Goal: Find specific page/section: Find specific page/section

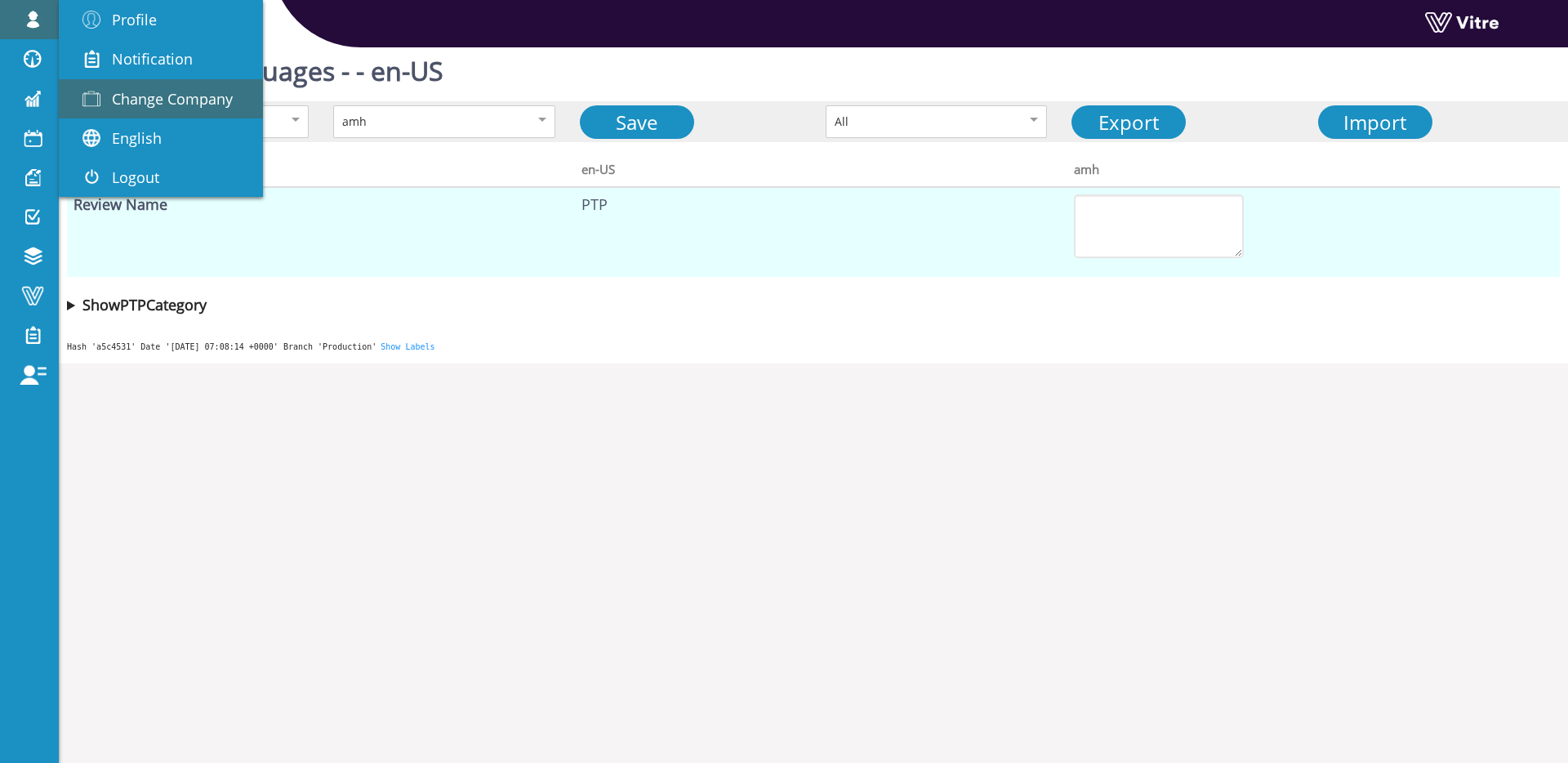
scroll to position [9, 0]
click at [147, 93] on span "Change Company" at bounding box center [172, 99] width 120 height 20
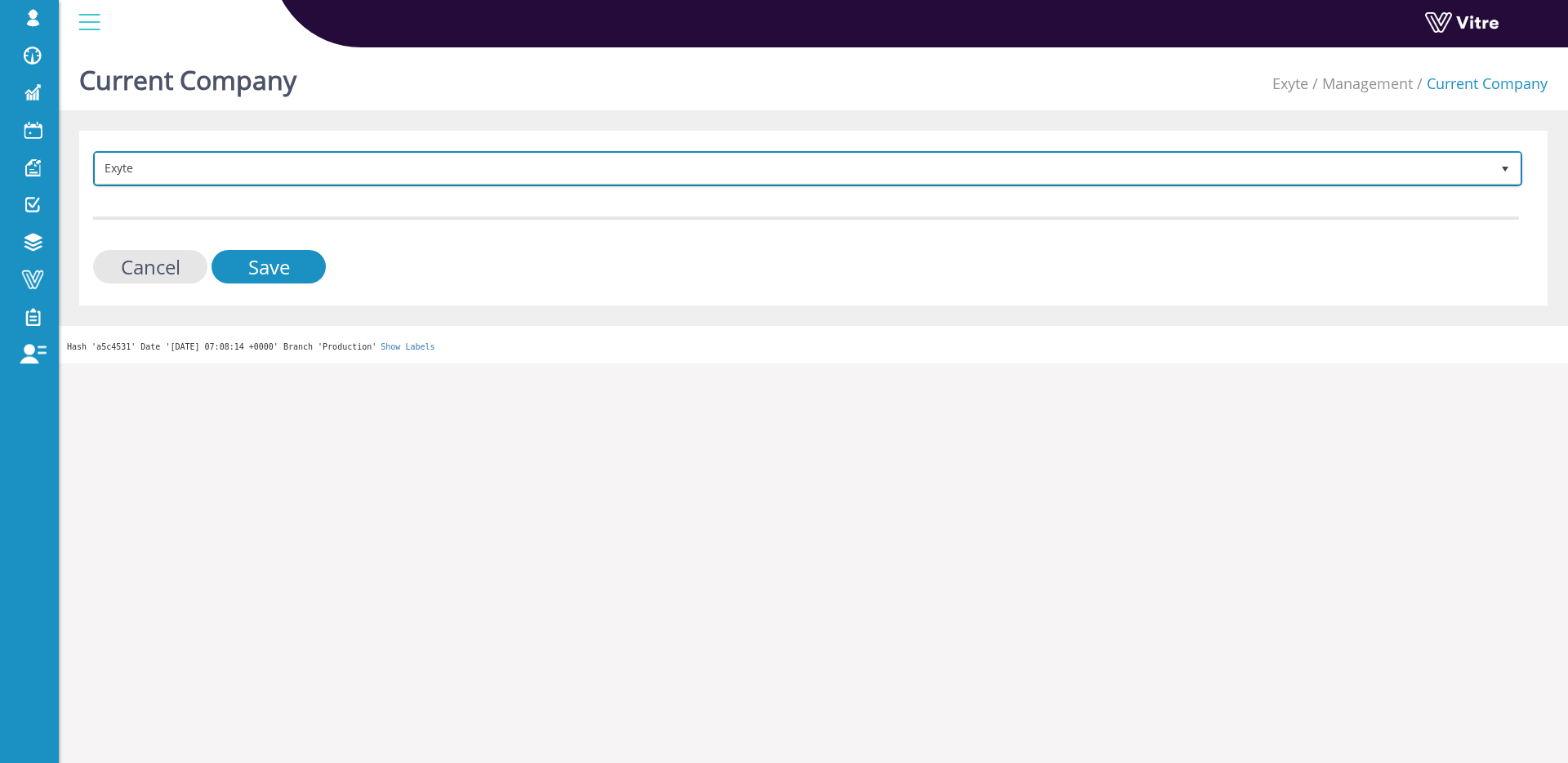
click at [339, 174] on span "Exyte" at bounding box center [793, 168] width 1395 height 29
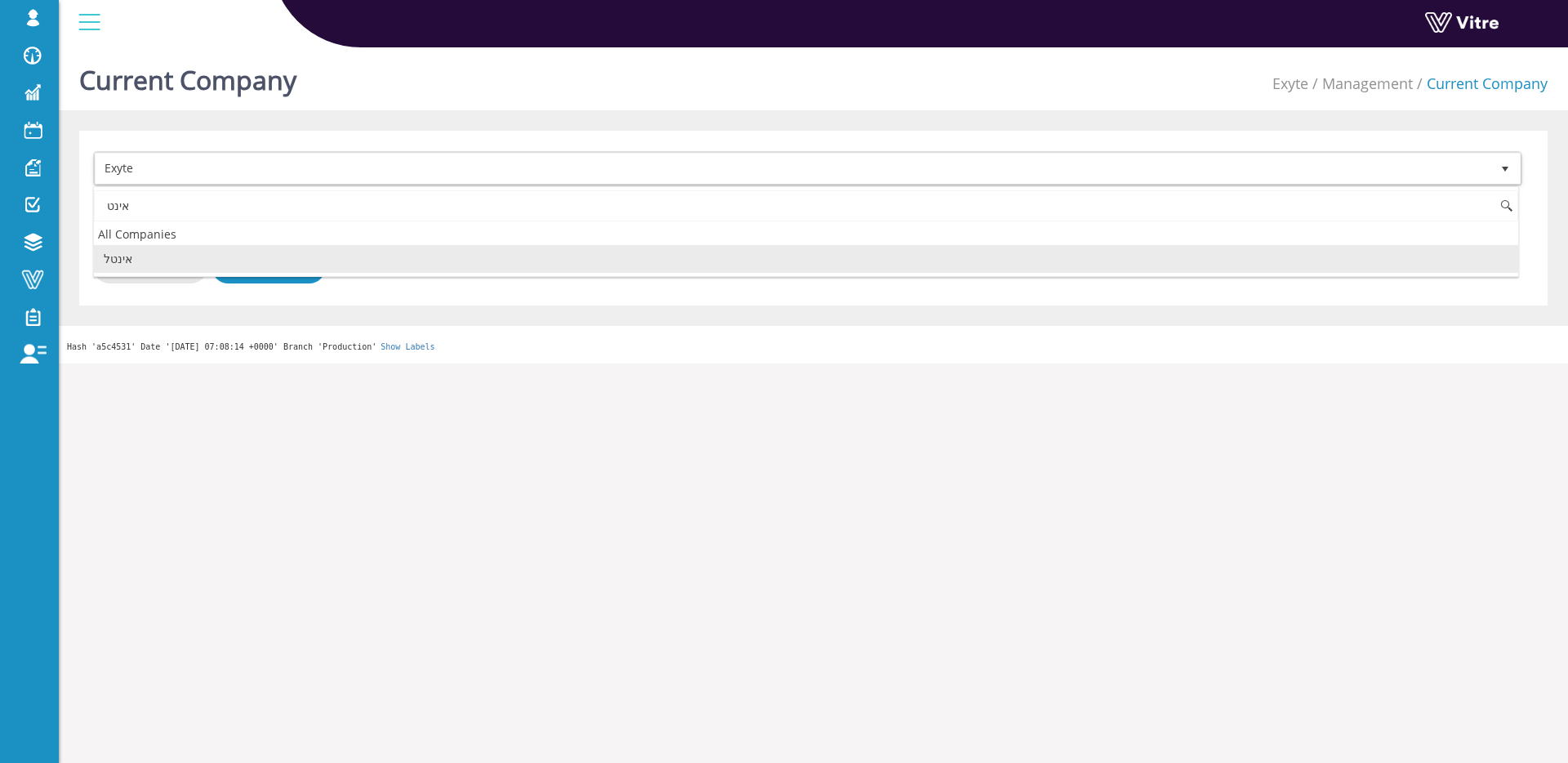
click at [286, 254] on li "אינטל" at bounding box center [806, 258] width 1424 height 27
type input "אינט"
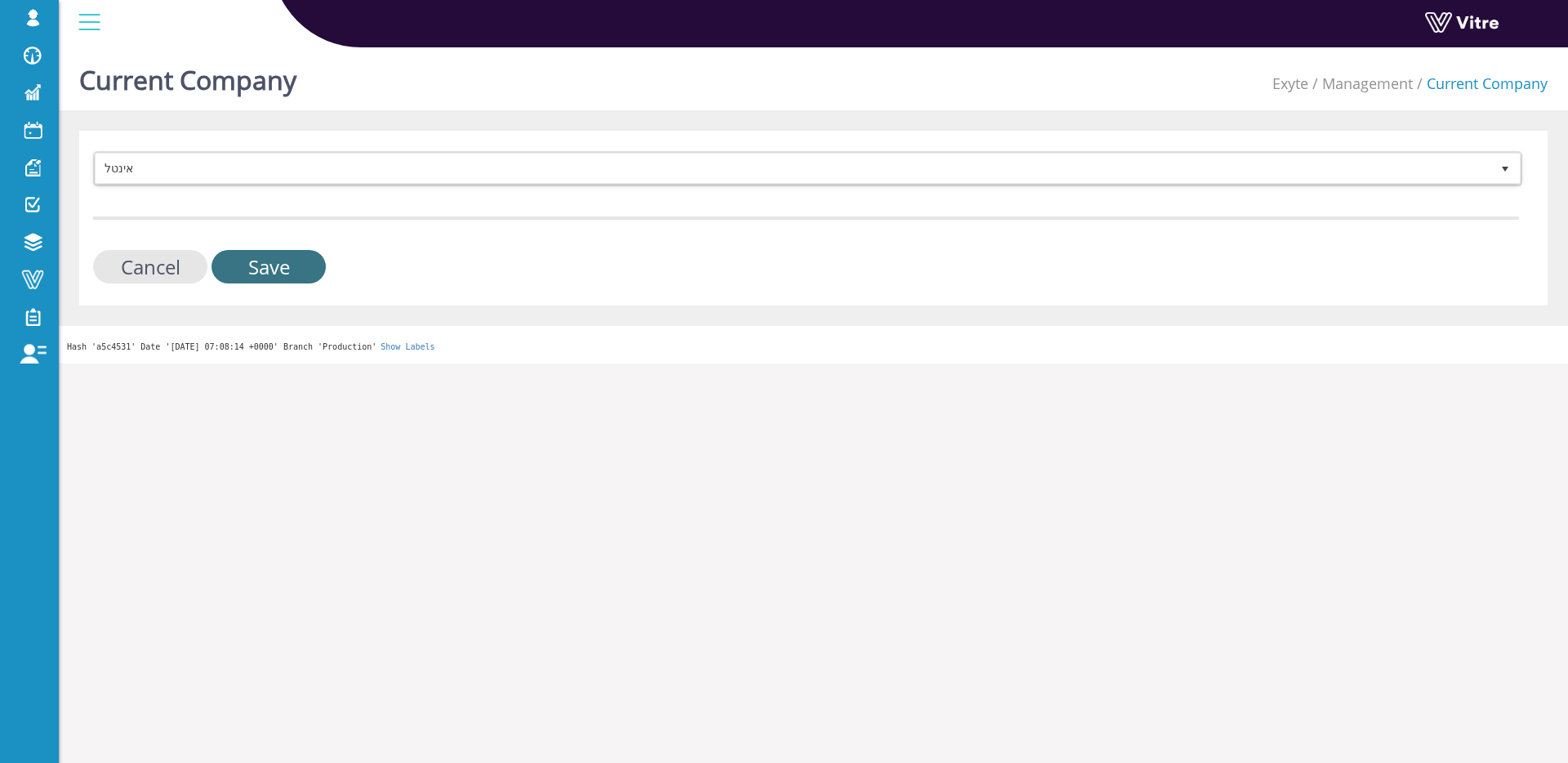
click at [284, 257] on input "Save" at bounding box center [269, 267] width 115 height 33
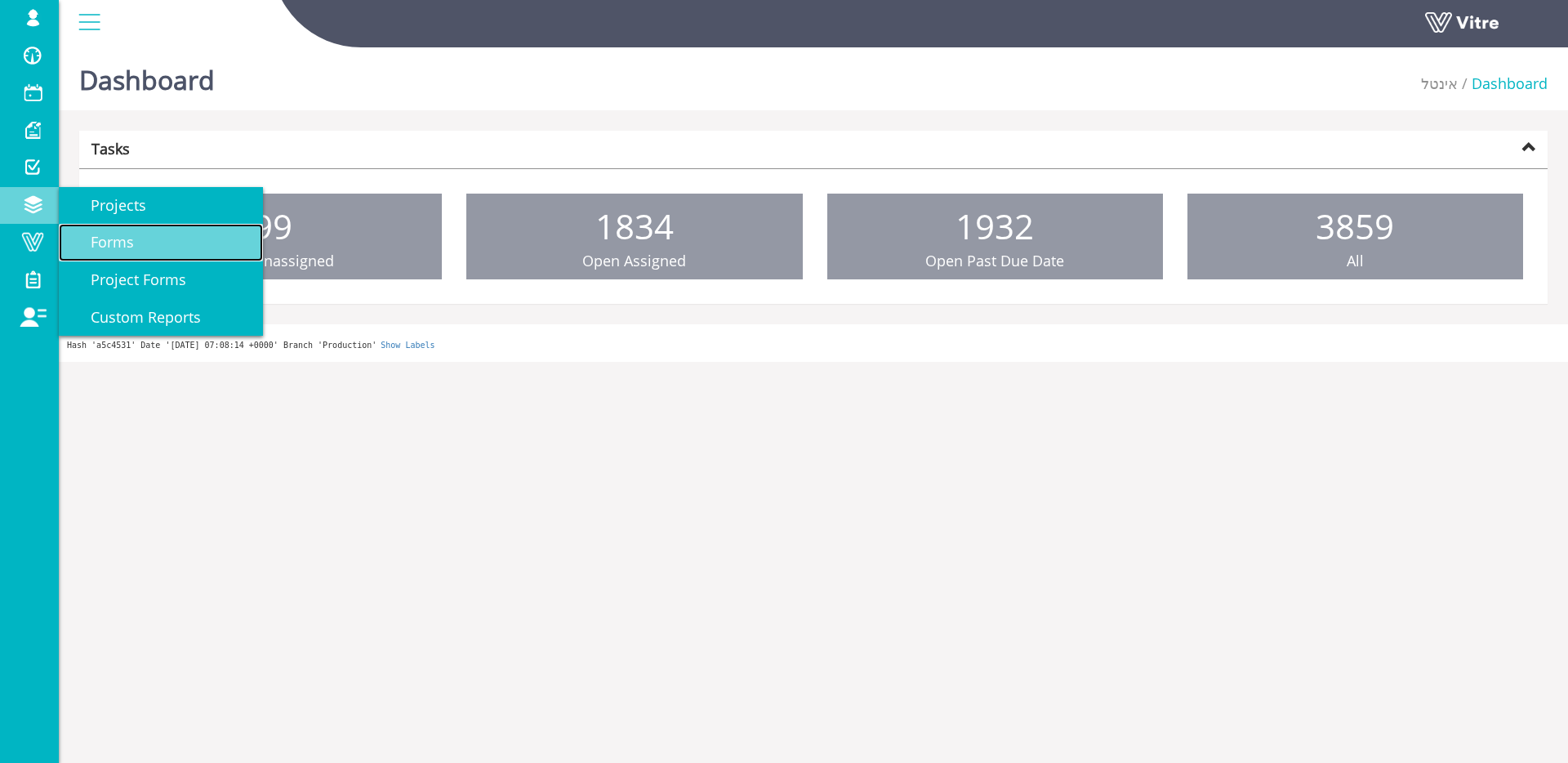
click at [90, 234] on span "Forms" at bounding box center [103, 242] width 63 height 20
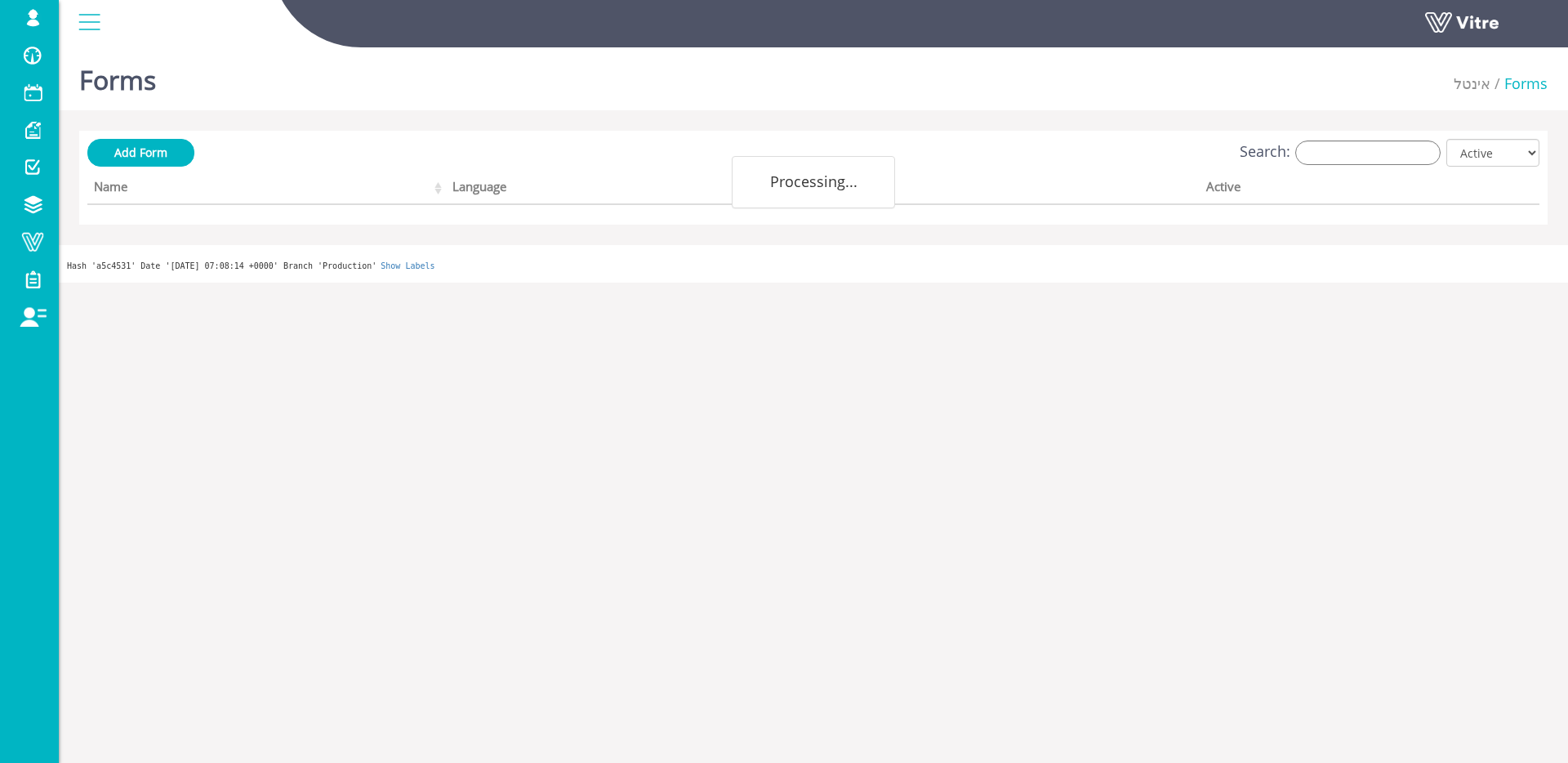
click at [1321, 141] on label "Search:" at bounding box center [1340, 152] width 201 height 24
drag, startPoint x: 1327, startPoint y: 156, endPoint x: 1368, endPoint y: 159, distance: 41.1
click at [1327, 156] on input "Search:" at bounding box center [1368, 152] width 145 height 24
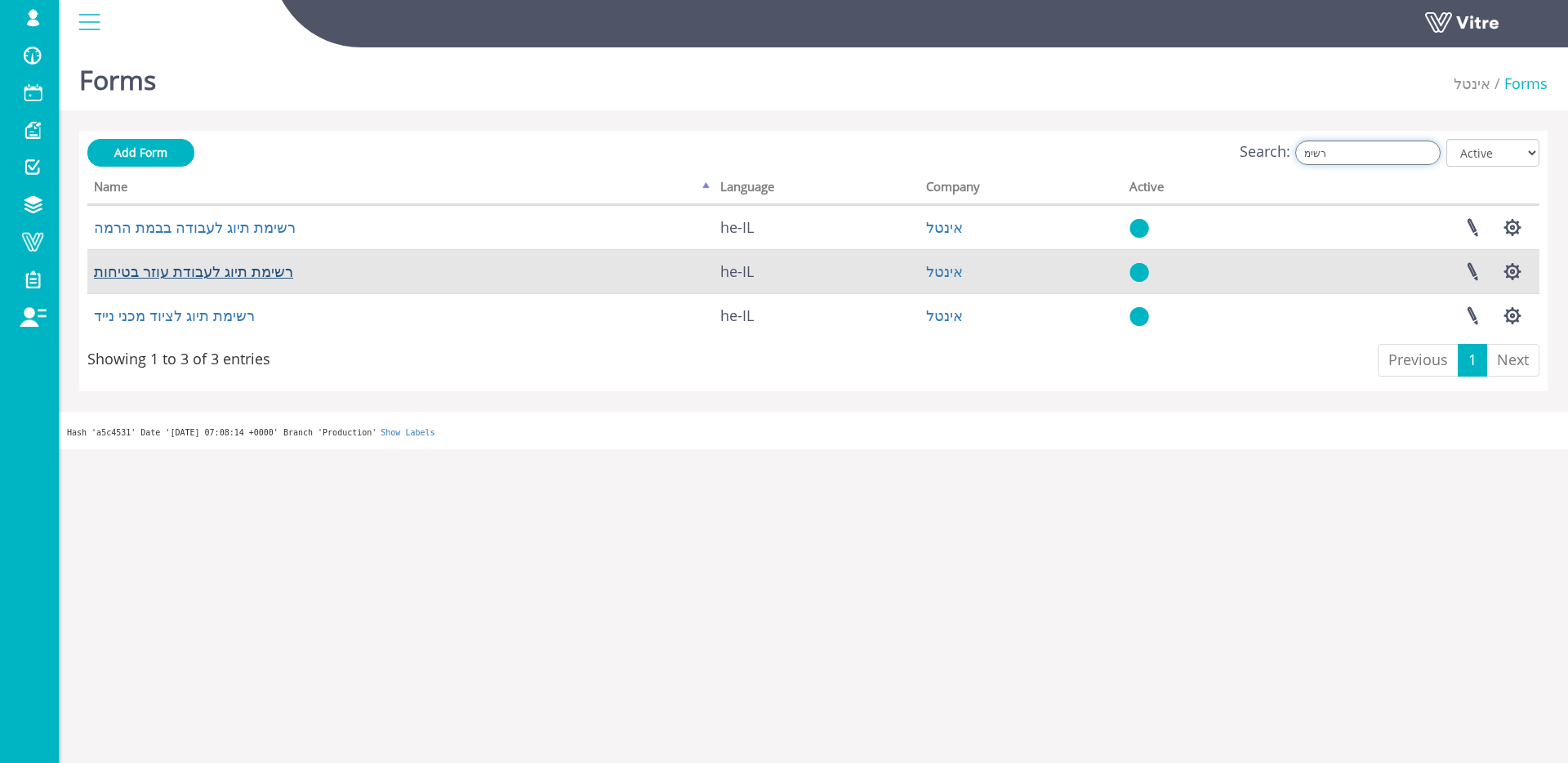
type input "רשימ"
click at [269, 278] on link "רשימת תיוג לעבודת עוזר בטיחות" at bounding box center [194, 271] width 199 height 20
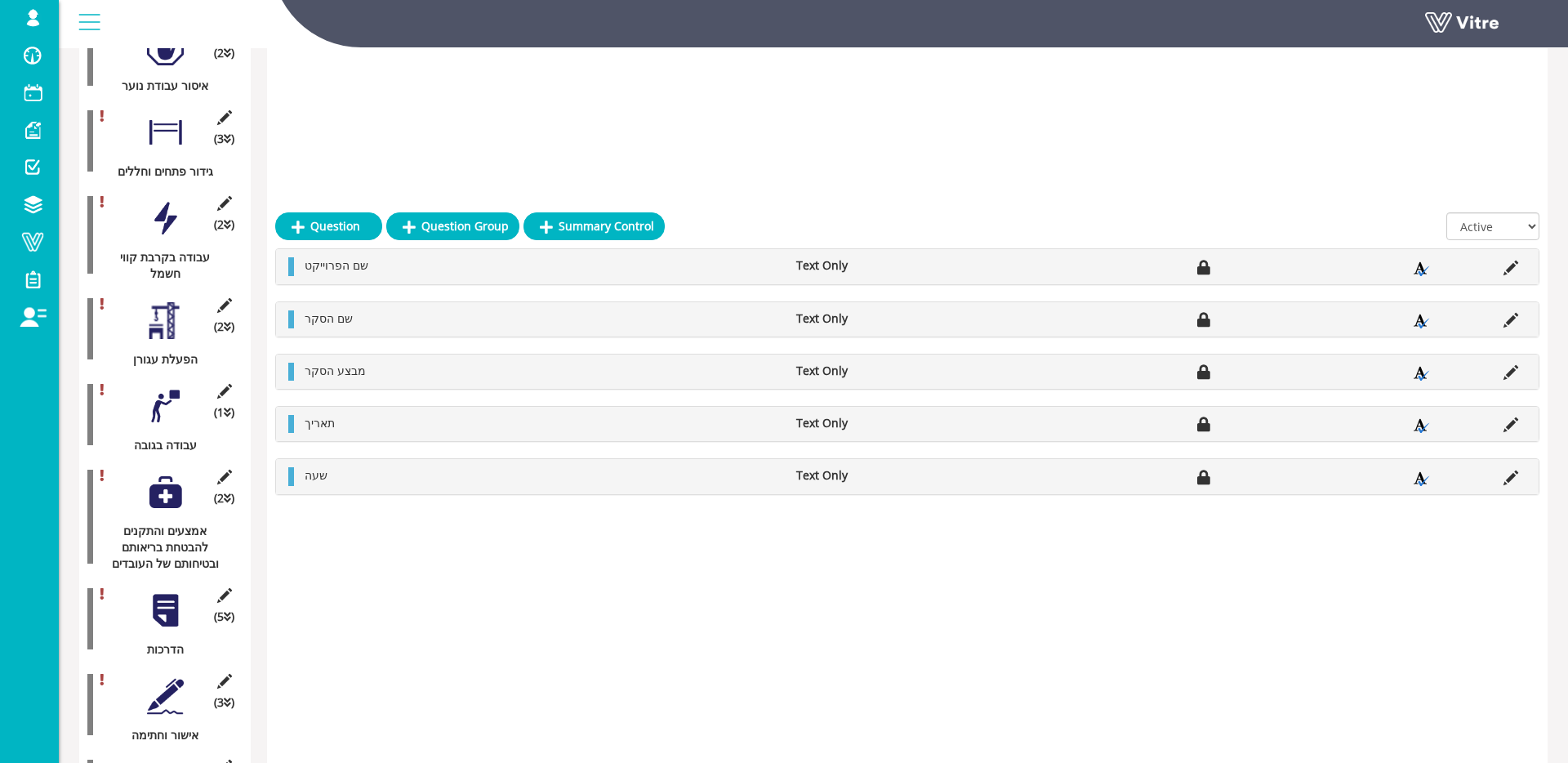
scroll to position [643, 0]
